Goal: Information Seeking & Learning: Understand process/instructions

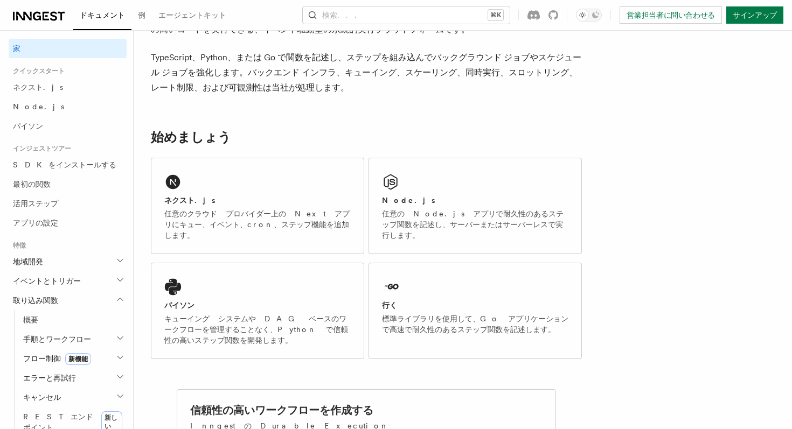
scroll to position [92, 0]
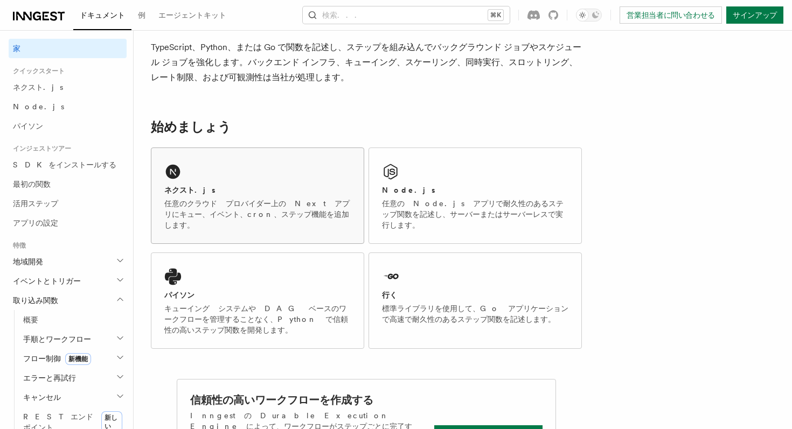
click at [239, 192] on div "ネクスト.js" at bounding box center [257, 190] width 186 height 11
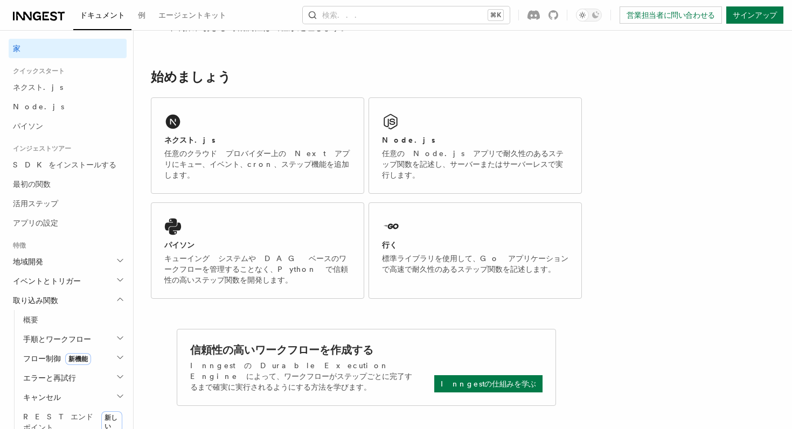
scroll to position [159, 0]
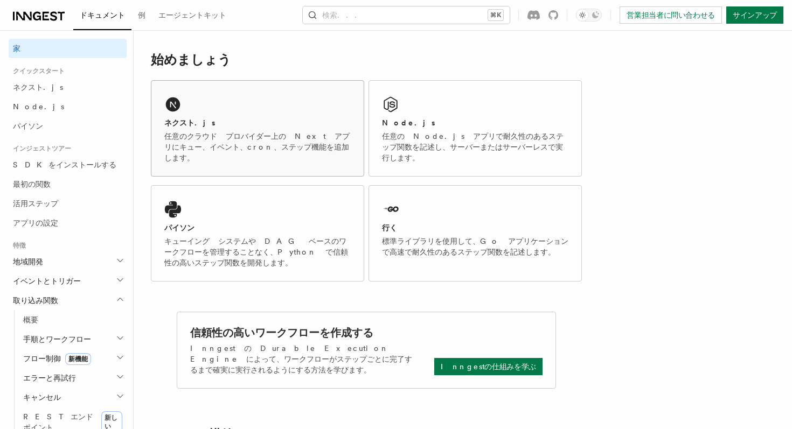
click at [299, 112] on div "ネクスト.js 任意のクラウド プロバイダー上の Next アプリにキュー、イベント、cron、ステップ機能を追加します。" at bounding box center [257, 128] width 212 height 95
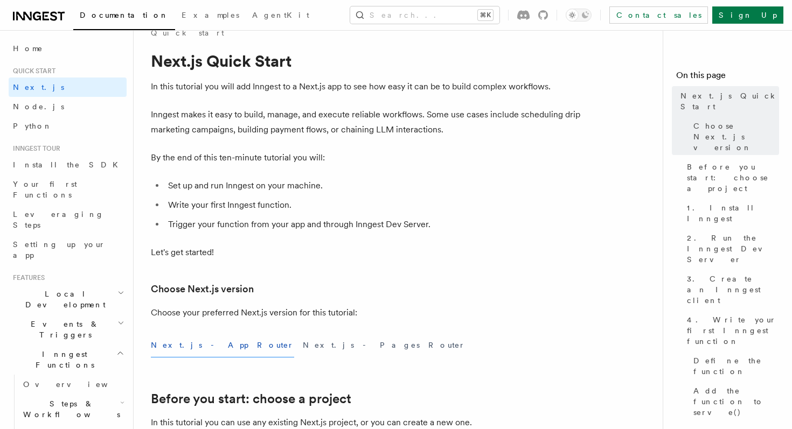
scroll to position [30, 0]
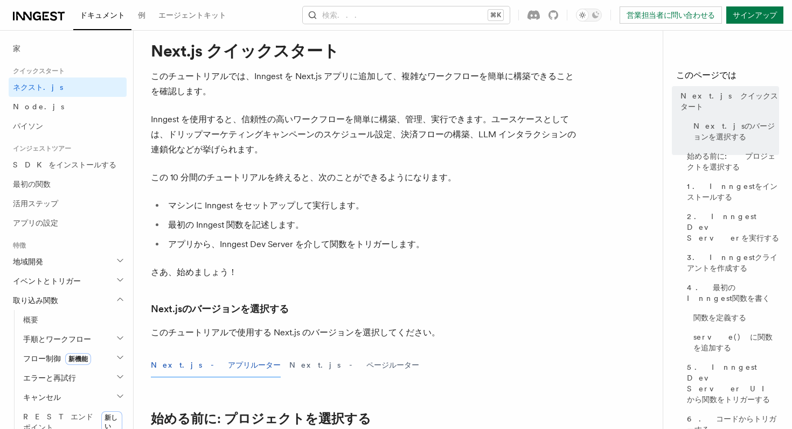
click at [300, 240] on font "アプリから、Inngest Dev Server を介して関数をトリガーします。" at bounding box center [296, 244] width 256 height 10
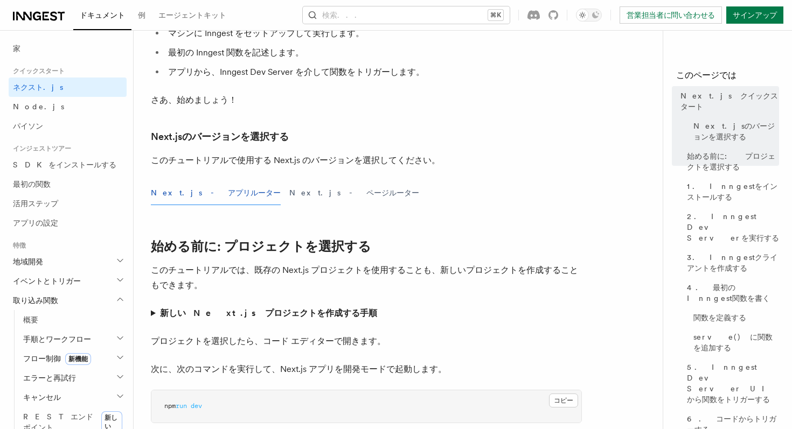
scroll to position [0, 0]
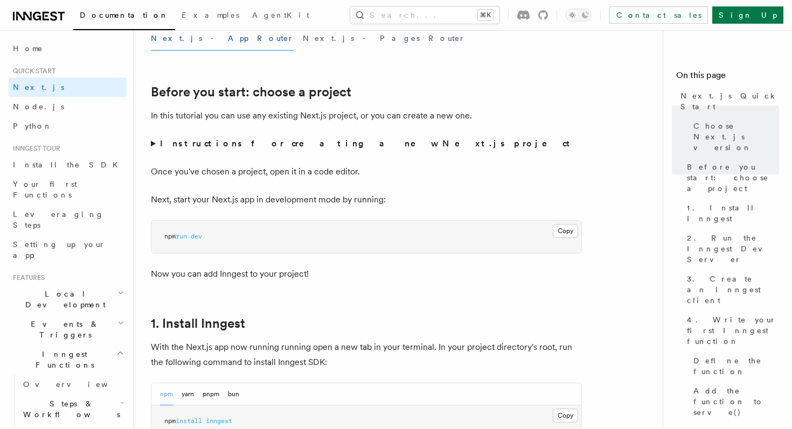
scroll to position [419, 0]
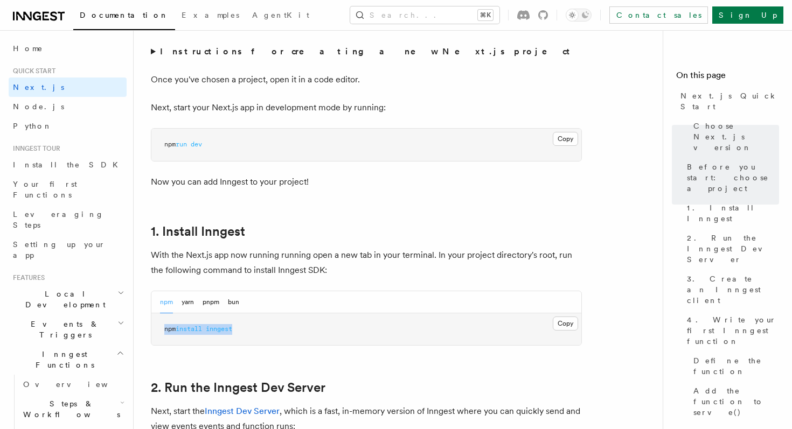
drag, startPoint x: 164, startPoint y: 328, endPoint x: 239, endPoint y: 329, distance: 74.4
click at [239, 329] on pre "npm install inngest" at bounding box center [366, 330] width 430 height 32
copy span "npm install inngest"
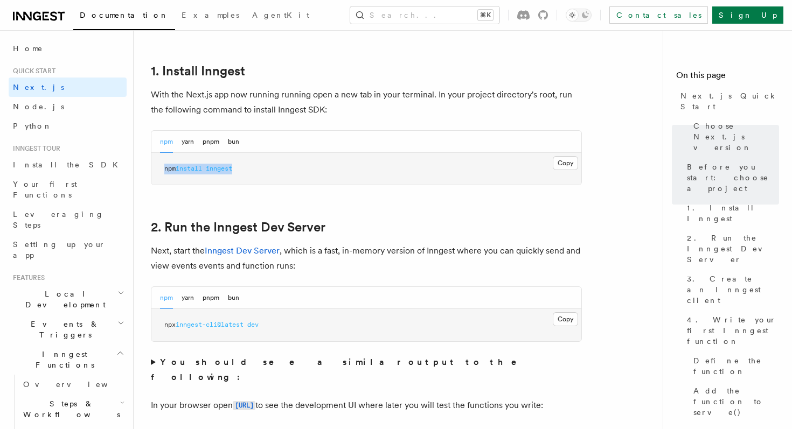
scroll to position [580, 0]
drag, startPoint x: 165, startPoint y: 325, endPoint x: 288, endPoint y: 327, distance: 122.9
click at [288, 327] on pre "npx inngest-cli@latest dev" at bounding box center [366, 325] width 430 height 32
copy span "npx inngest-cli@latest dev"
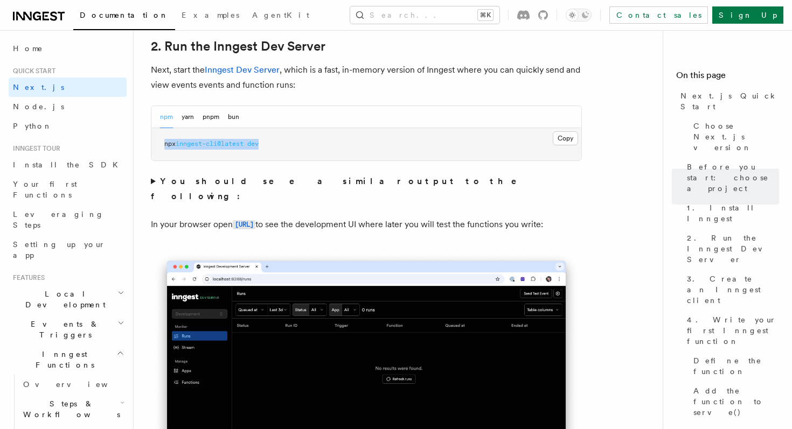
scroll to position [764, 0]
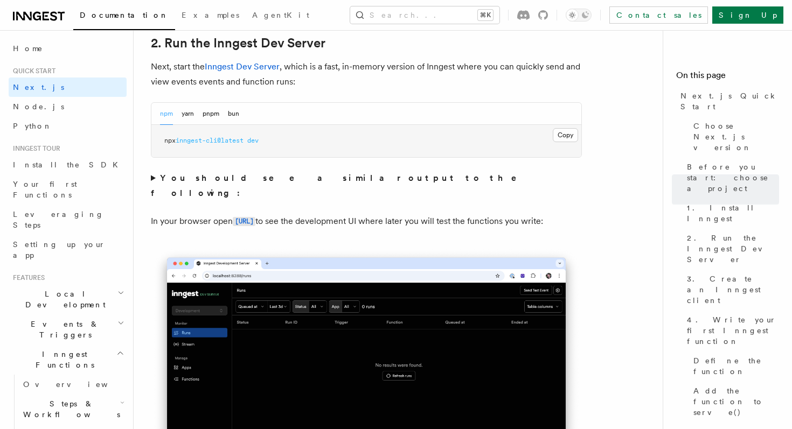
click at [213, 214] on p "In your browser open http://localhost:8288 to see the development UI where late…" at bounding box center [366, 222] width 431 height 16
click at [202, 175] on strong "You should see a similar output to the following:" at bounding box center [341, 185] width 381 height 25
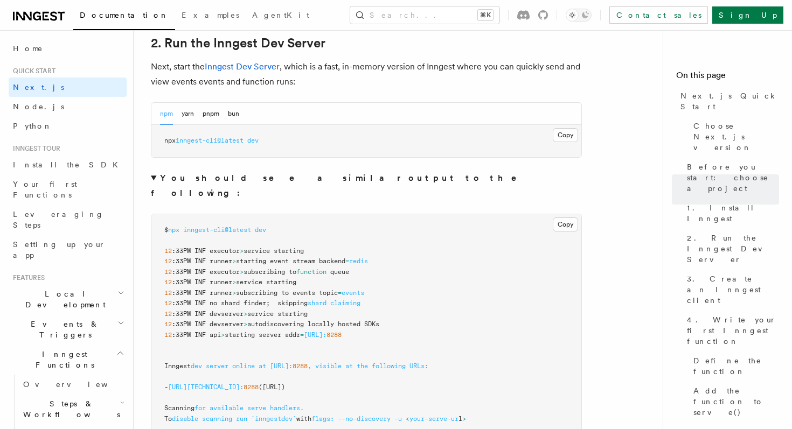
click at [182, 186] on details "You should see a similar output to the following: Copy Copied $ npx inngest-cli…" at bounding box center [366, 304] width 431 height 266
click at [196, 188] on details "You should see a similar output to the following: Copy Copied $ npx inngest-cli…" at bounding box center [366, 304] width 431 height 266
click at [196, 176] on strong "You should see a similar output to the following:" at bounding box center [341, 185] width 381 height 25
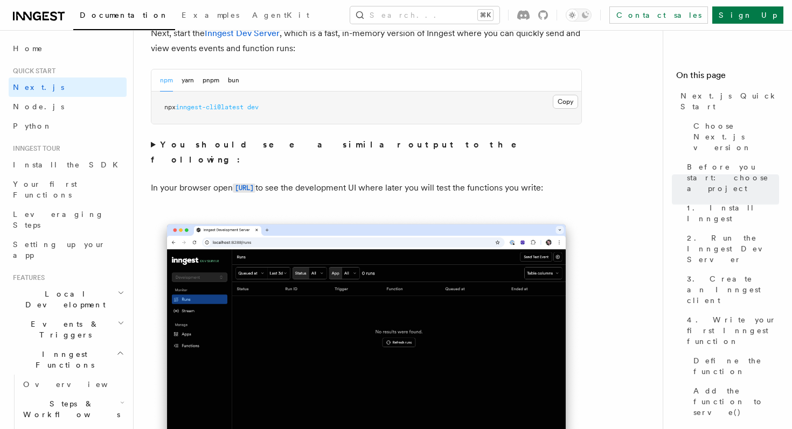
scroll to position [809, 0]
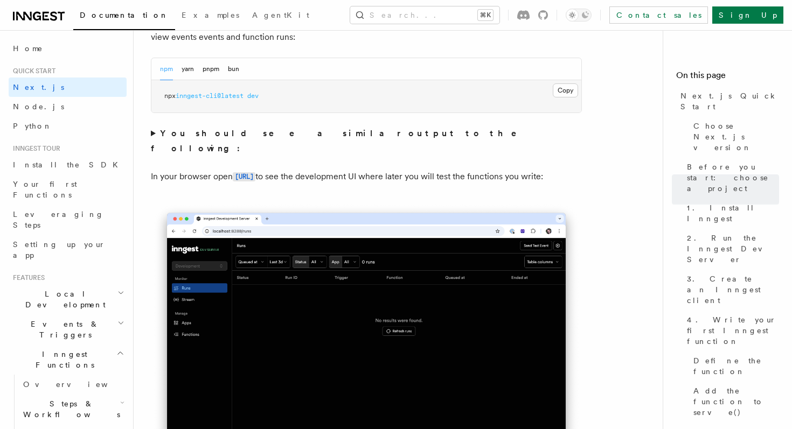
click at [195, 137] on strong "You should see a similar output to the following:" at bounding box center [341, 140] width 381 height 25
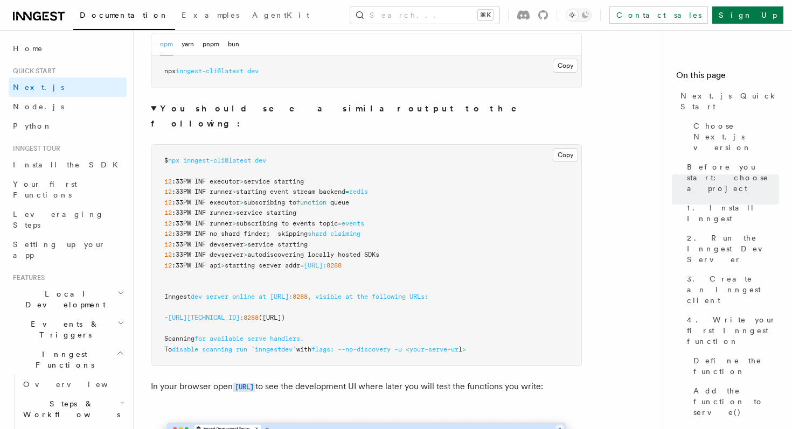
scroll to position [841, 0]
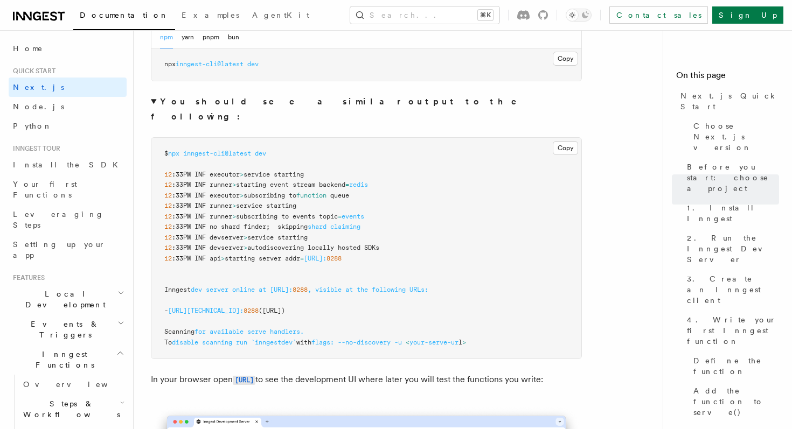
click at [186, 102] on strong "You should see a similar output to the following:" at bounding box center [341, 108] width 381 height 25
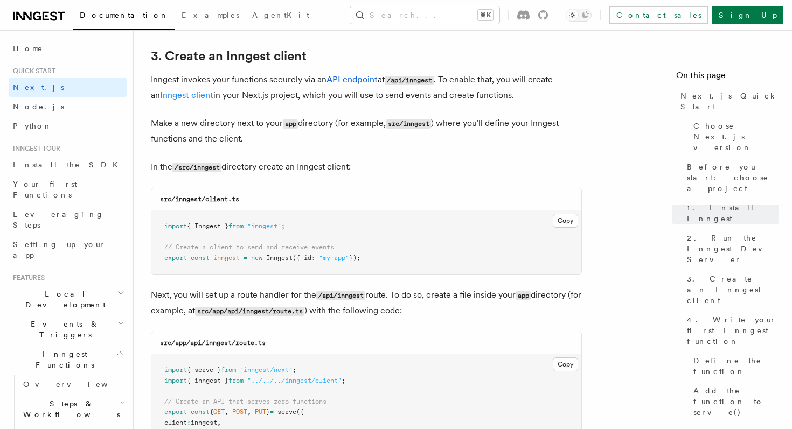
scroll to position [1274, 0]
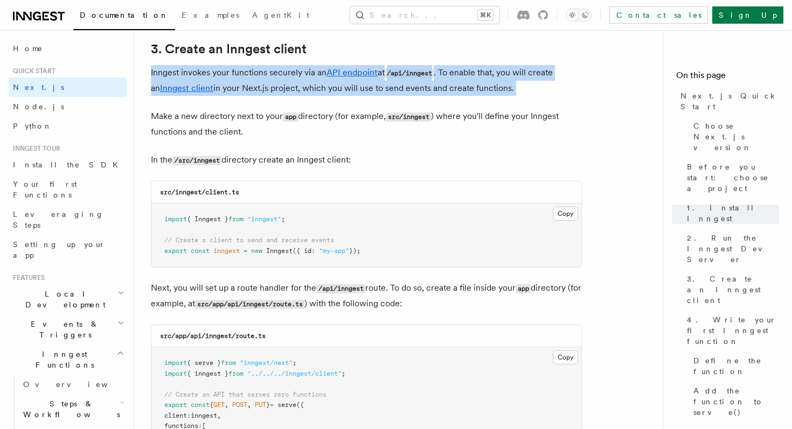
drag, startPoint x: 150, startPoint y: 72, endPoint x: 279, endPoint y: 108, distance: 133.9
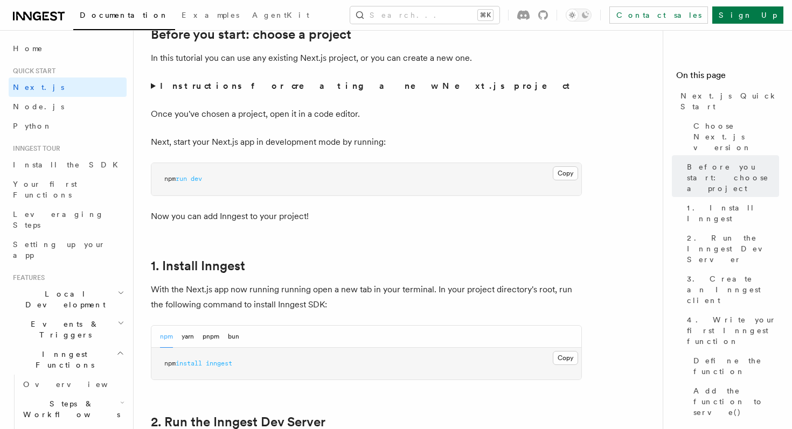
scroll to position [0, 0]
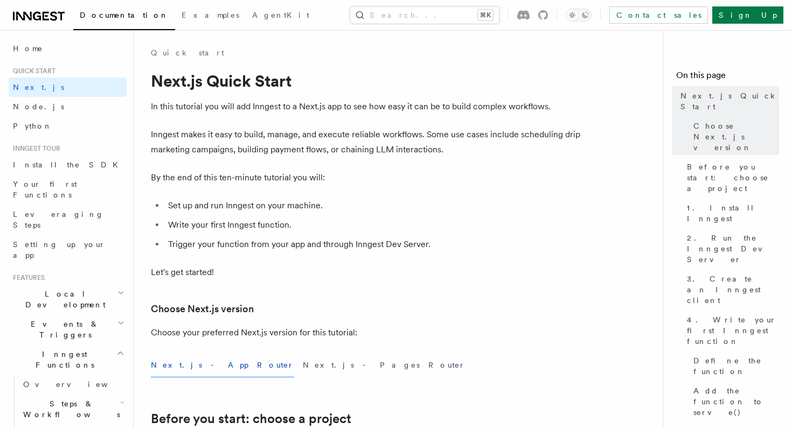
click at [128, 16] on span "Documentation" at bounding box center [124, 15] width 89 height 9
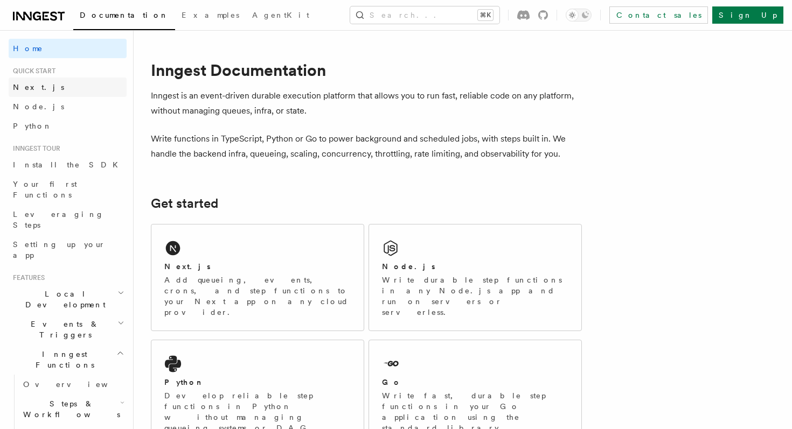
click at [83, 84] on link "Next.js" at bounding box center [68, 87] width 118 height 19
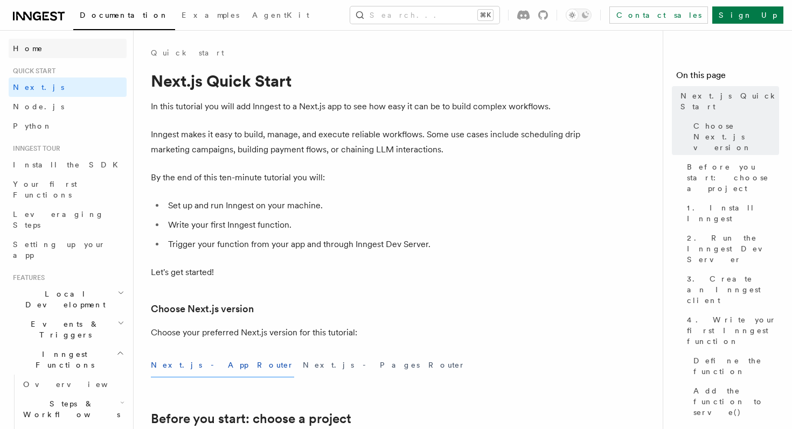
click at [58, 48] on link "Home" at bounding box center [68, 48] width 118 height 19
